Goal: Navigation & Orientation: Find specific page/section

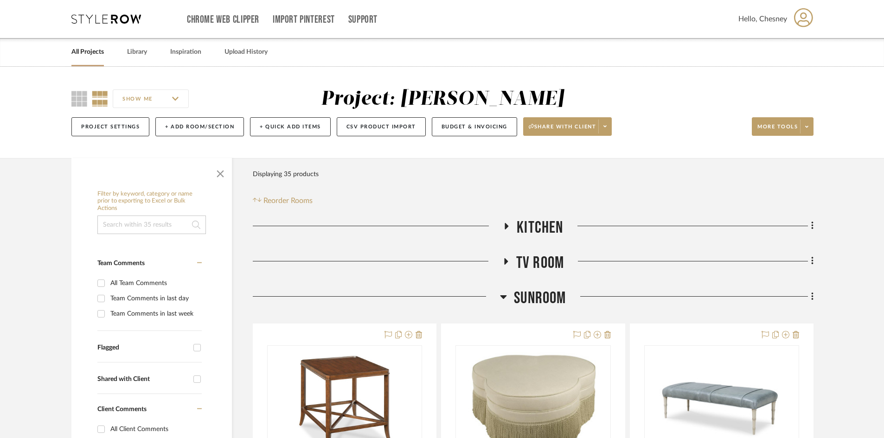
click at [534, 299] on span "SUNROOM" at bounding box center [540, 299] width 52 height 20
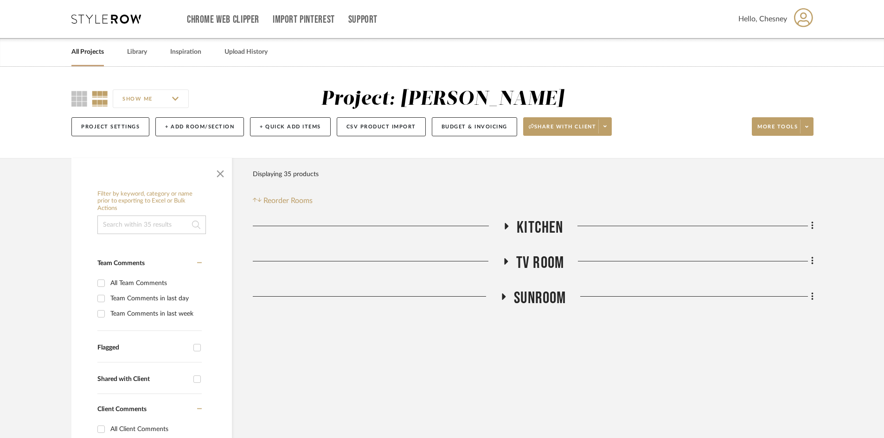
click at [99, 51] on link "All Projects" at bounding box center [87, 52] width 32 height 13
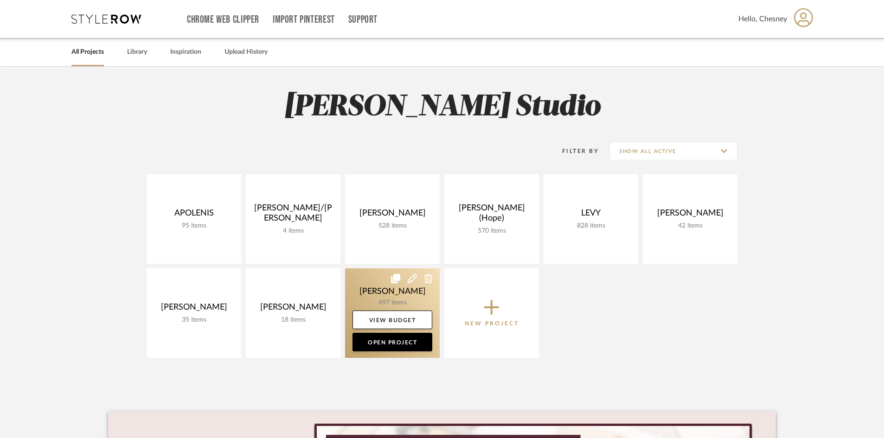
click at [376, 296] on link at bounding box center [392, 314] width 95 height 90
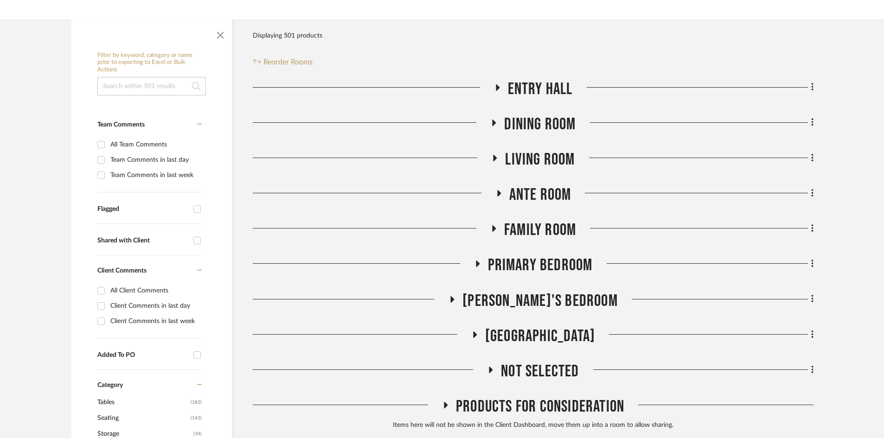
scroll to position [139, 0]
click at [550, 93] on span "Entry Hall" at bounding box center [540, 89] width 65 height 20
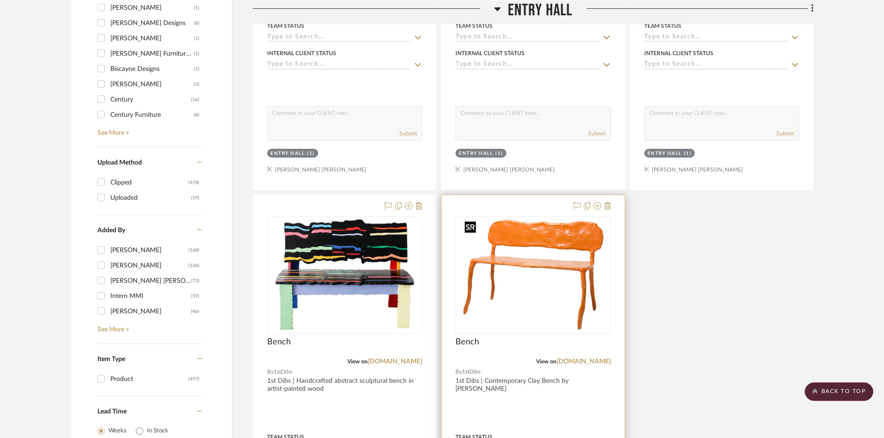
scroll to position [1021, 0]
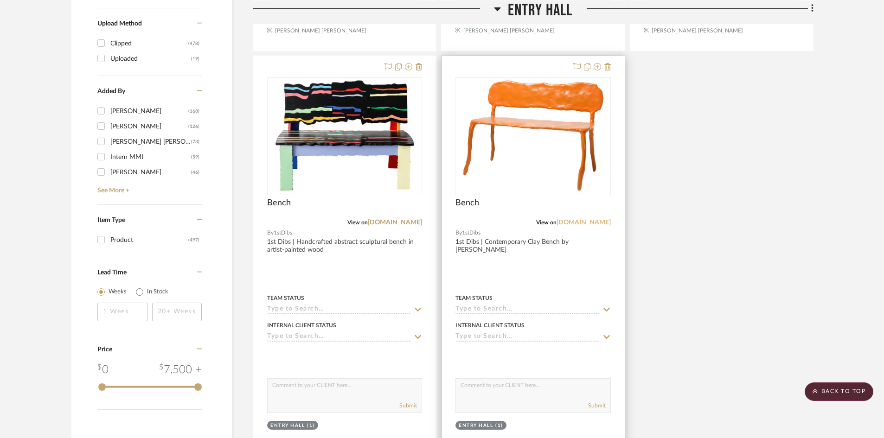
click at [584, 222] on link "[DOMAIN_NAME]" at bounding box center [584, 222] width 54 height 6
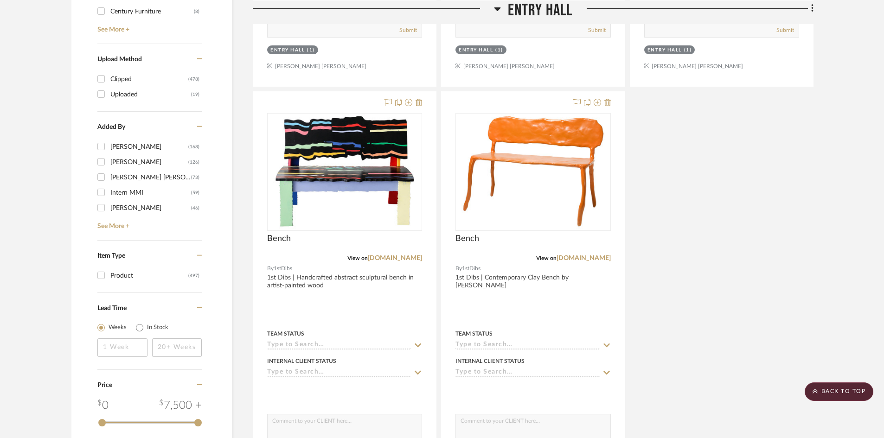
scroll to position [974, 0]
